Goal: Transaction & Acquisition: Download file/media

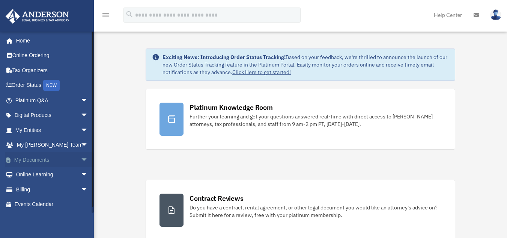
click at [61, 157] on link "My Documents arrow_drop_down" at bounding box center [52, 159] width 94 height 15
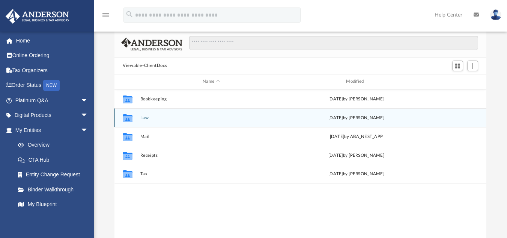
scroll to position [40, 0]
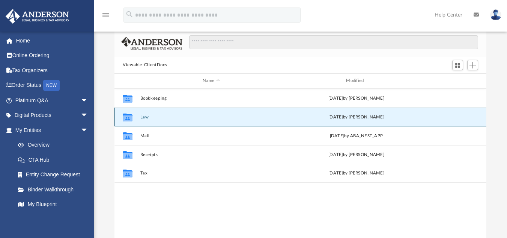
click at [145, 117] on button "Law" at bounding box center [211, 116] width 142 height 5
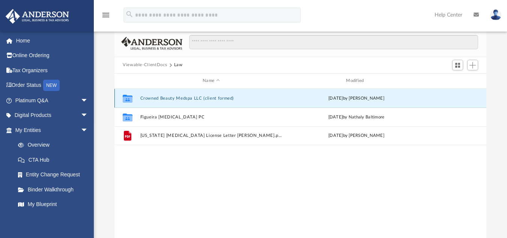
click at [179, 96] on button "Crowned Beauty Medspa LLC (client formed)" at bounding box center [211, 97] width 142 height 5
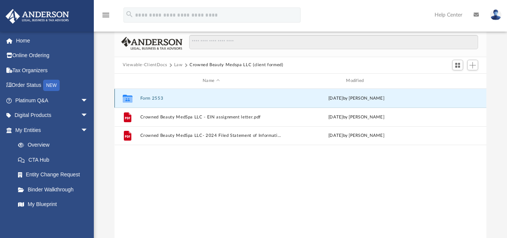
click at [145, 98] on button "Form 2553" at bounding box center [211, 97] width 142 height 5
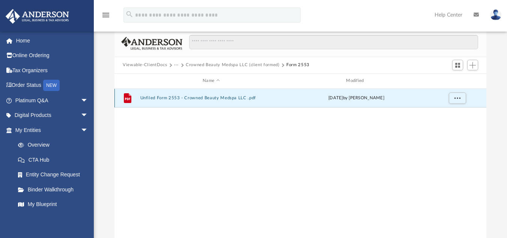
click at [169, 98] on button "Unfiled Form 2553 - Crowned Beauty Medspa LLC .pdf" at bounding box center [211, 97] width 142 height 5
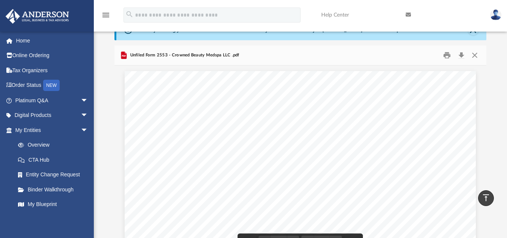
scroll to position [0, 0]
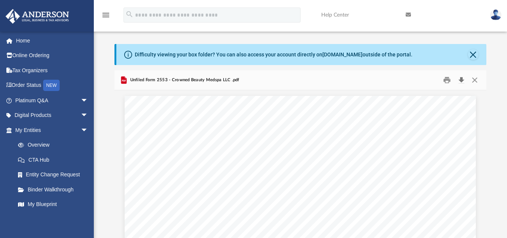
click at [463, 77] on button "Download" at bounding box center [462, 80] width 14 height 12
